Goal: Task Accomplishment & Management: Use online tool/utility

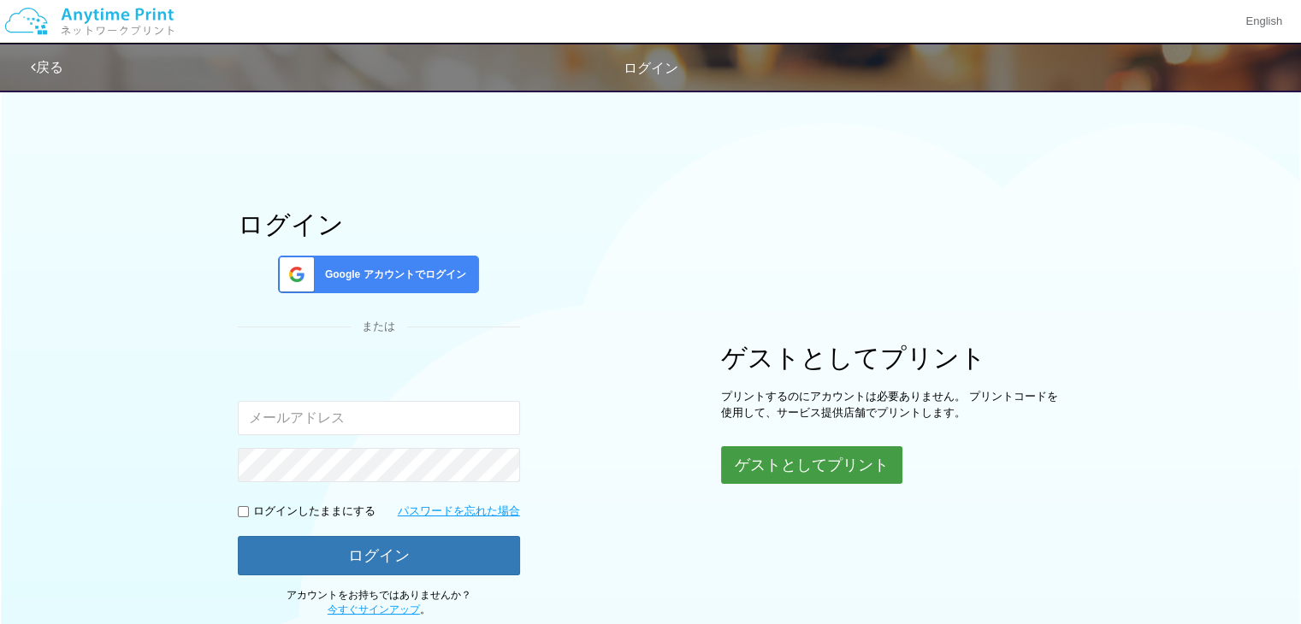
click at [780, 451] on button "ゲストとしてプリント" at bounding box center [811, 465] width 181 height 38
click at [829, 459] on button "ゲストとしてプリント" at bounding box center [811, 465] width 181 height 38
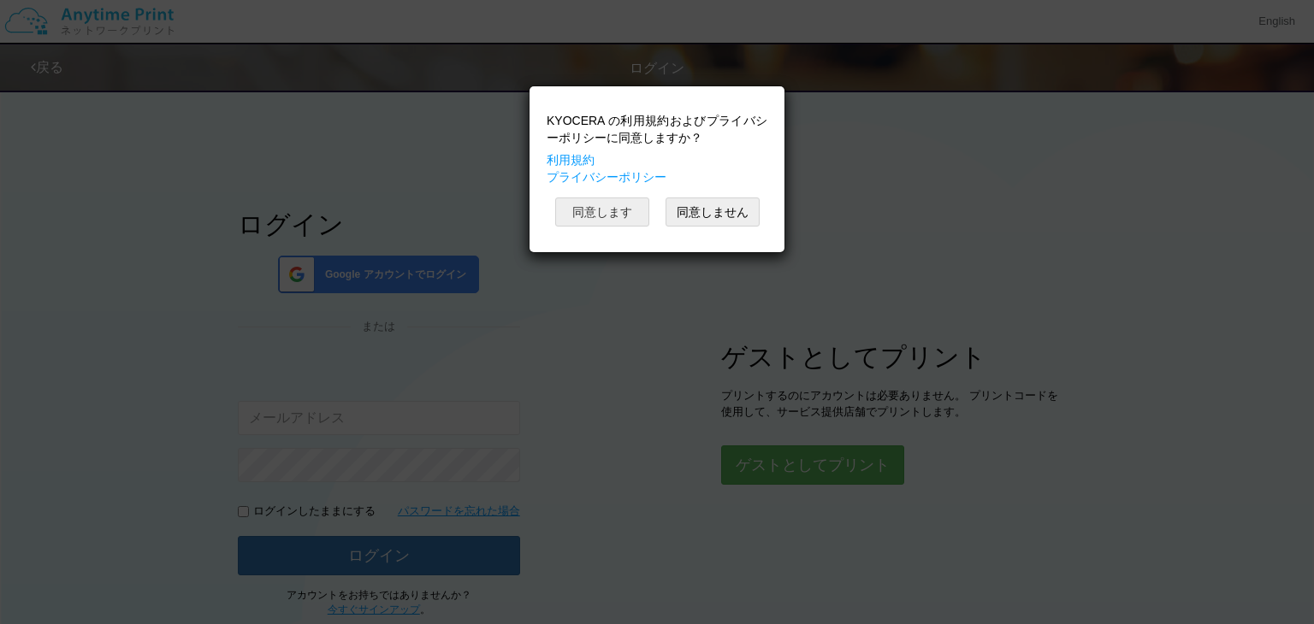
click at [610, 215] on button "同意します" at bounding box center [602, 212] width 94 height 29
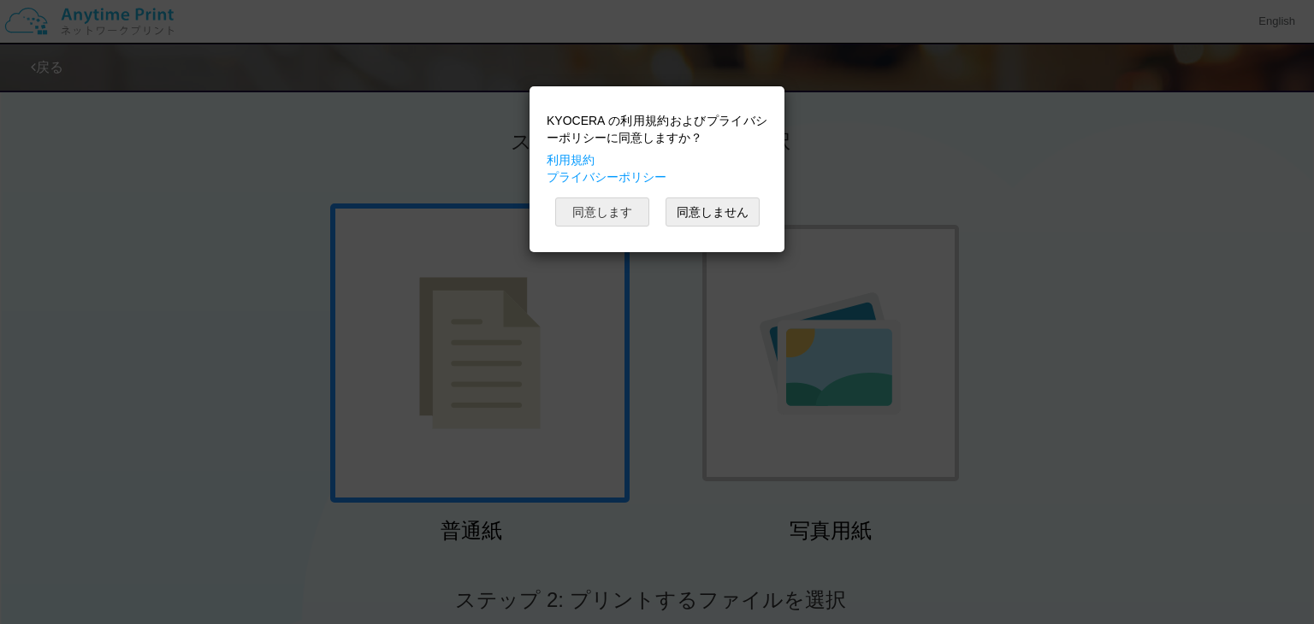
click at [611, 201] on button "同意します" at bounding box center [602, 212] width 94 height 29
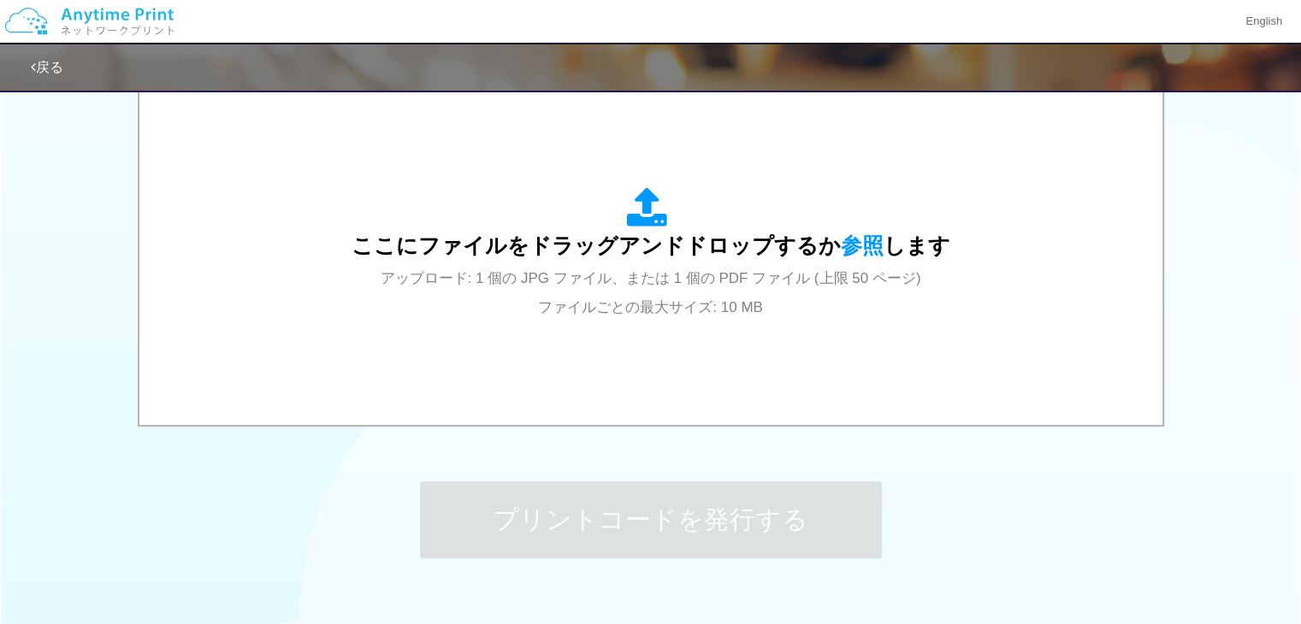
scroll to position [566, 0]
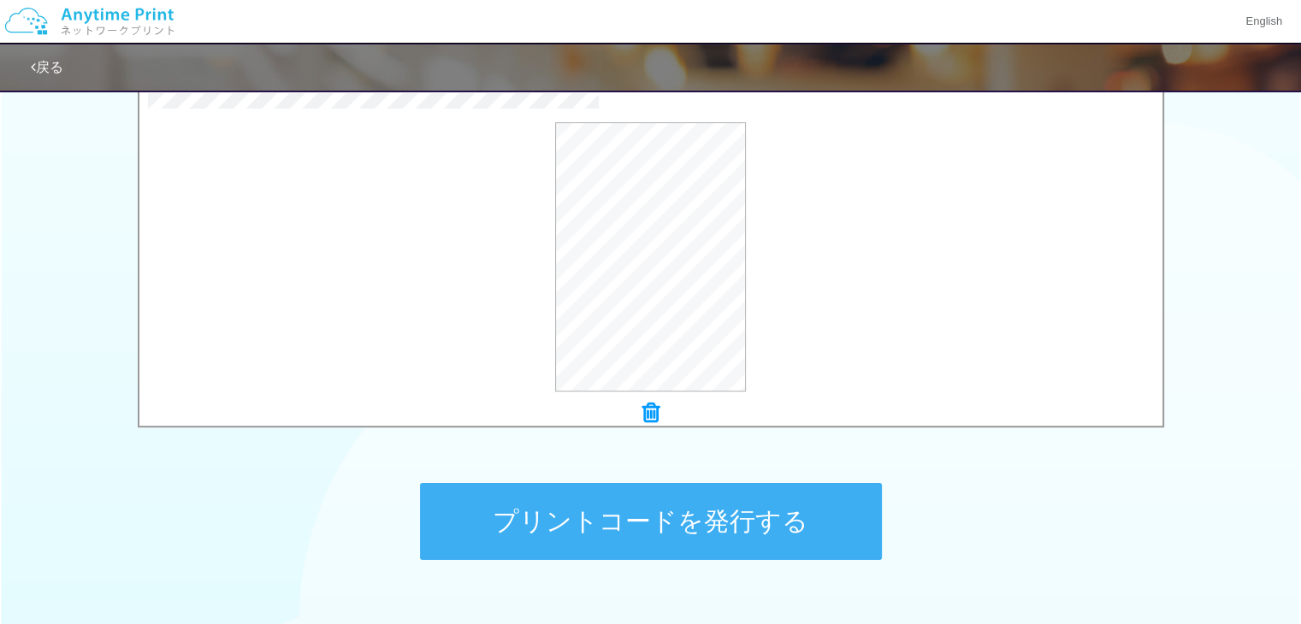
click at [789, 505] on button "プリントコードを発行する" at bounding box center [651, 521] width 462 height 77
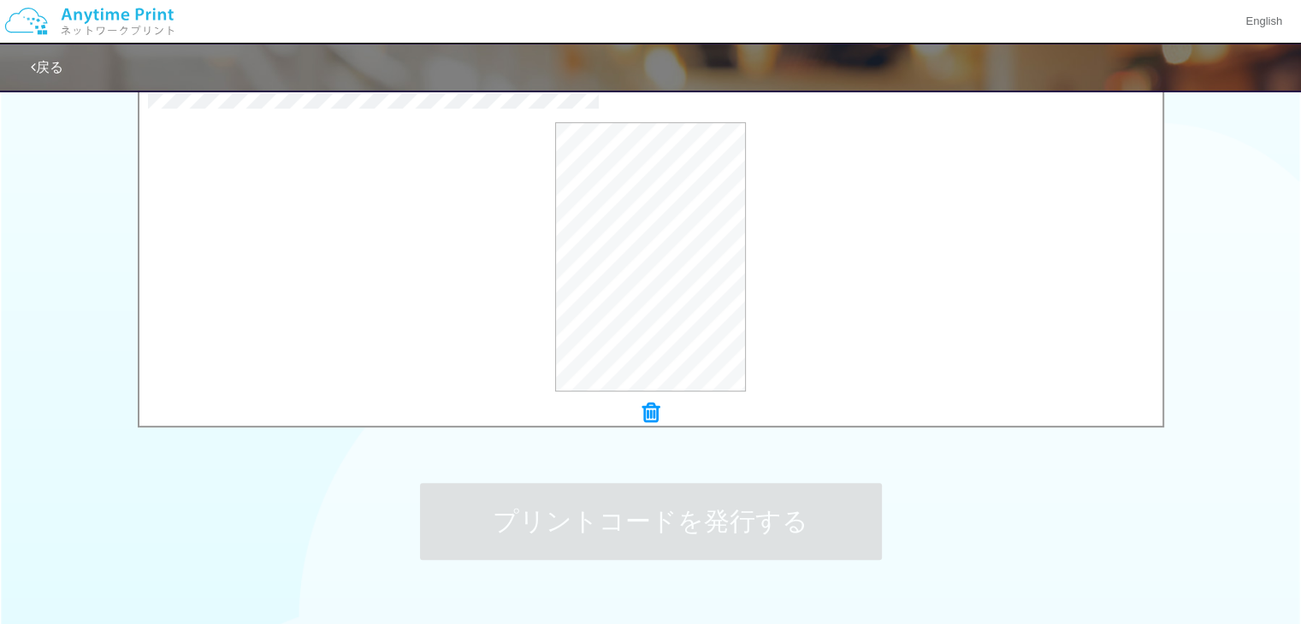
scroll to position [0, 0]
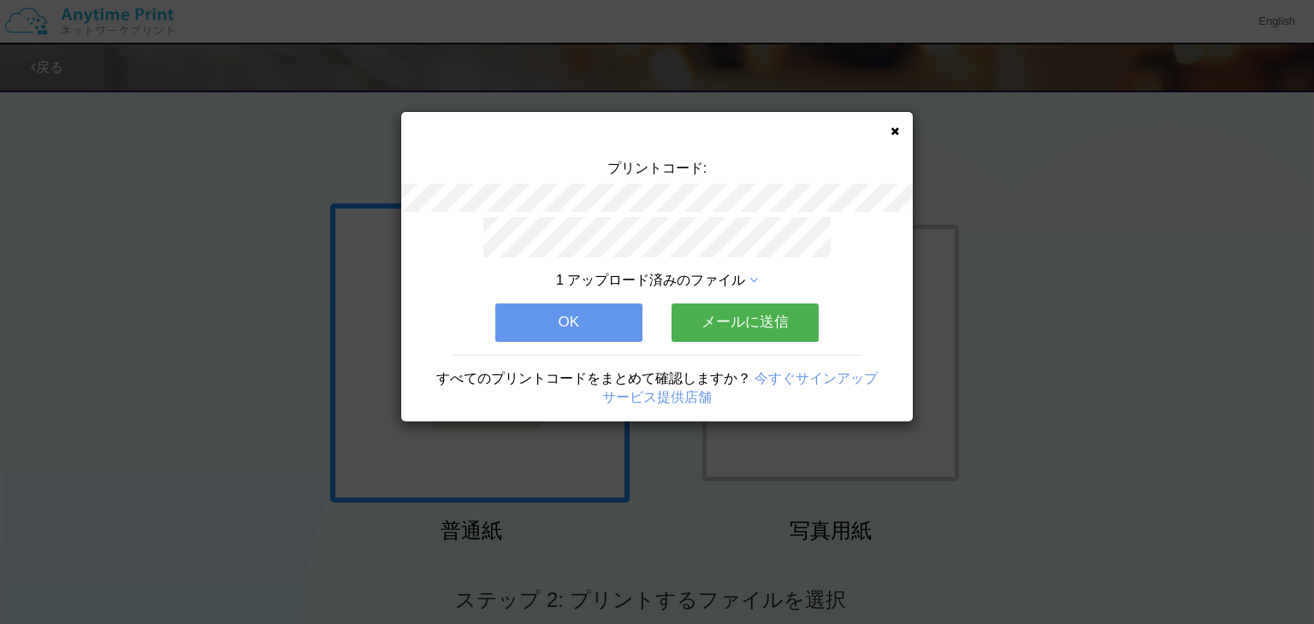
click at [796, 329] on button "メールに送信" at bounding box center [744, 323] width 147 height 38
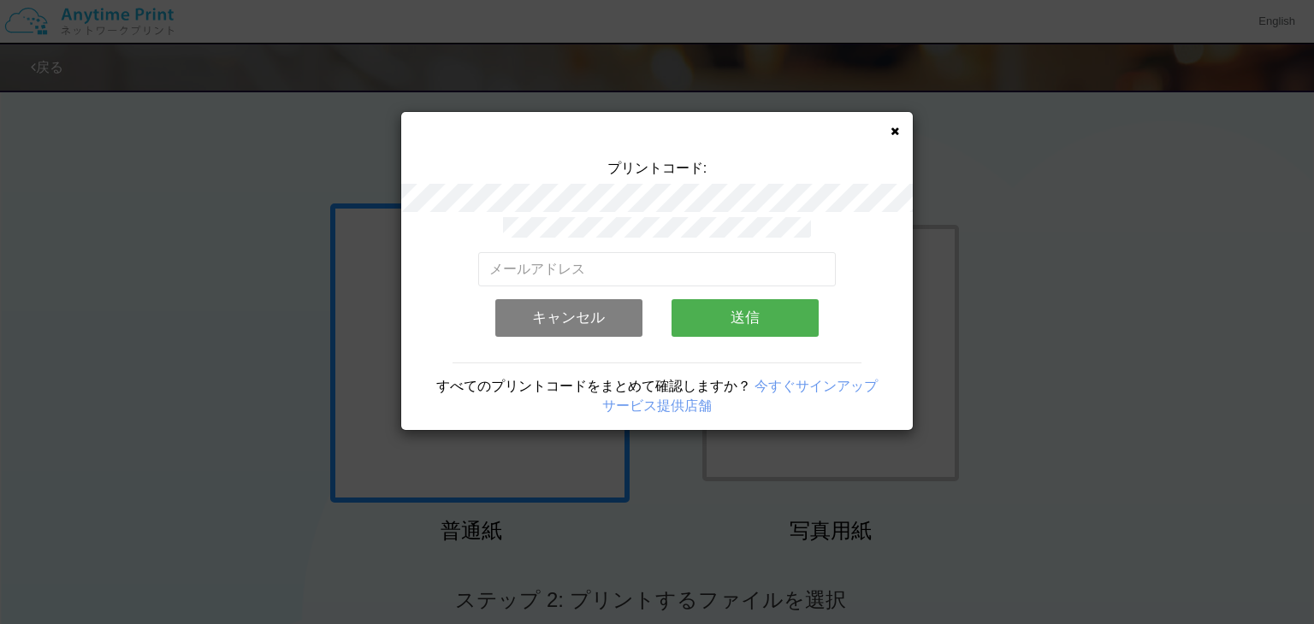
click at [788, 314] on button "送信" at bounding box center [744, 318] width 147 height 38
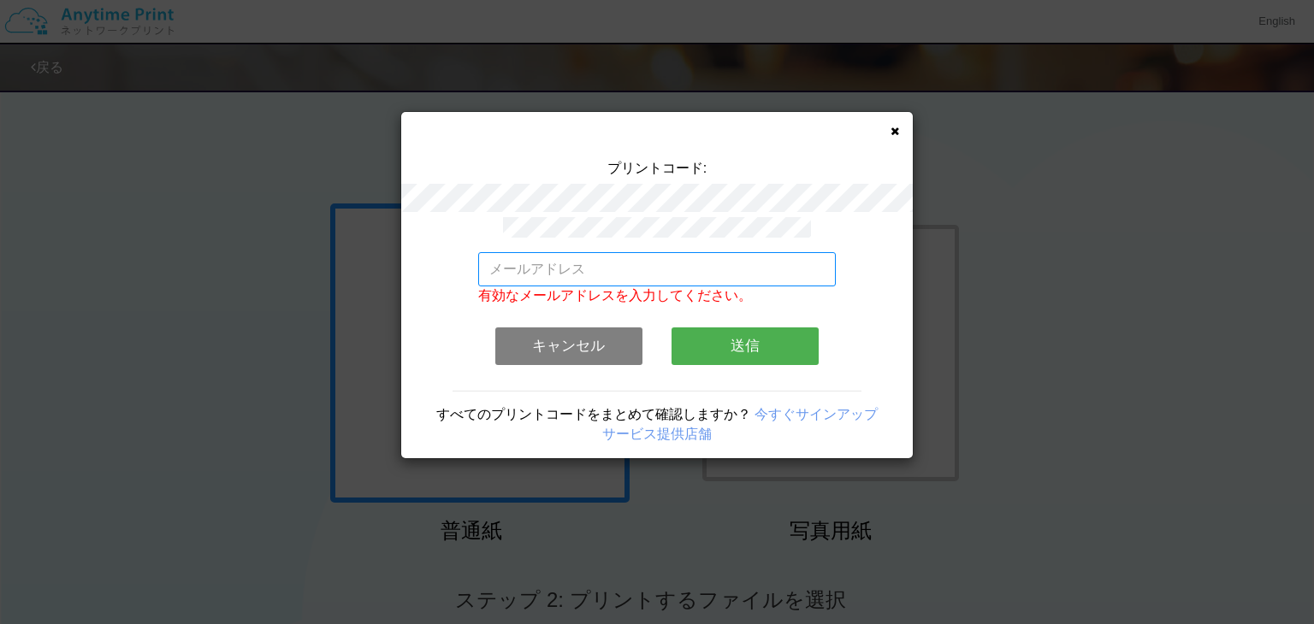
click at [691, 264] on input "email" at bounding box center [657, 269] width 358 height 34
type input "[EMAIL_ADDRESS][DOMAIN_NAME]"
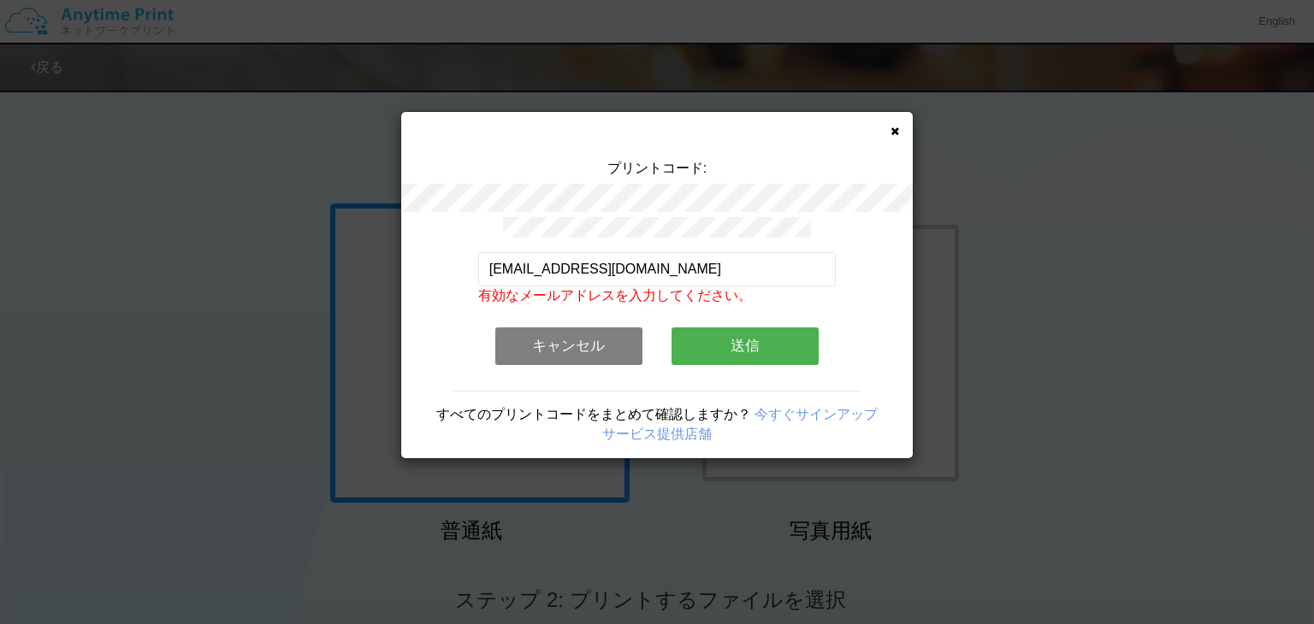
click at [741, 350] on button "送信" at bounding box center [744, 347] width 147 height 38
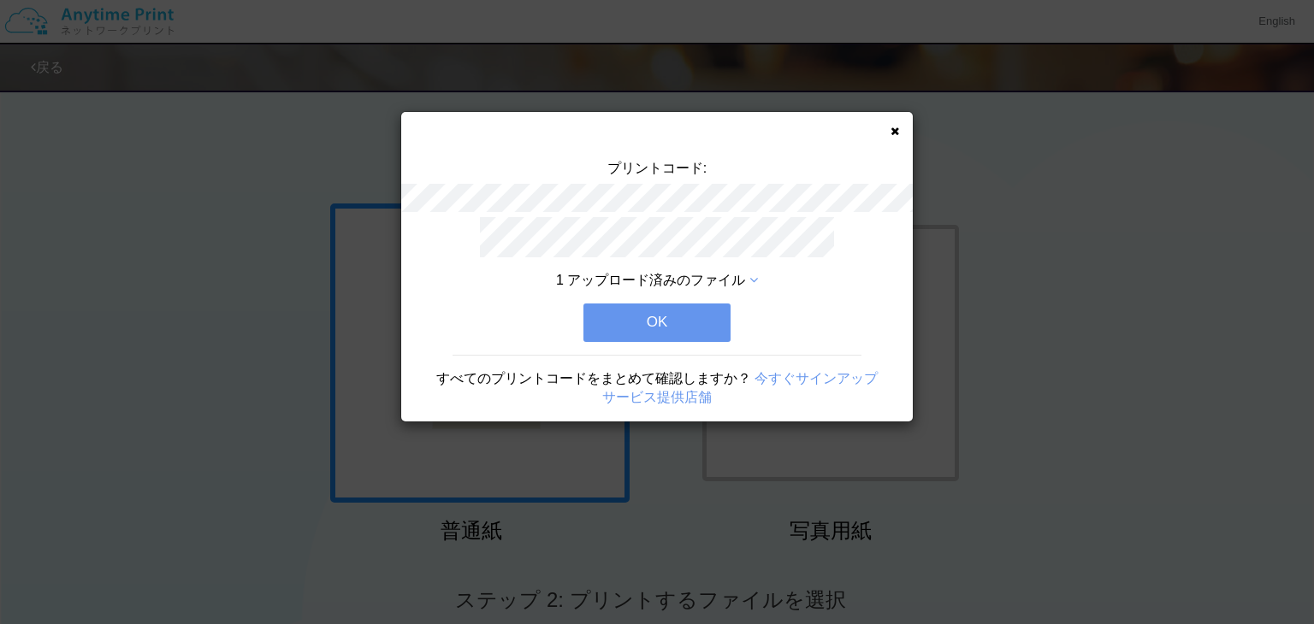
click at [702, 333] on button "OK" at bounding box center [656, 323] width 147 height 38
